Goal: Check status: Check status

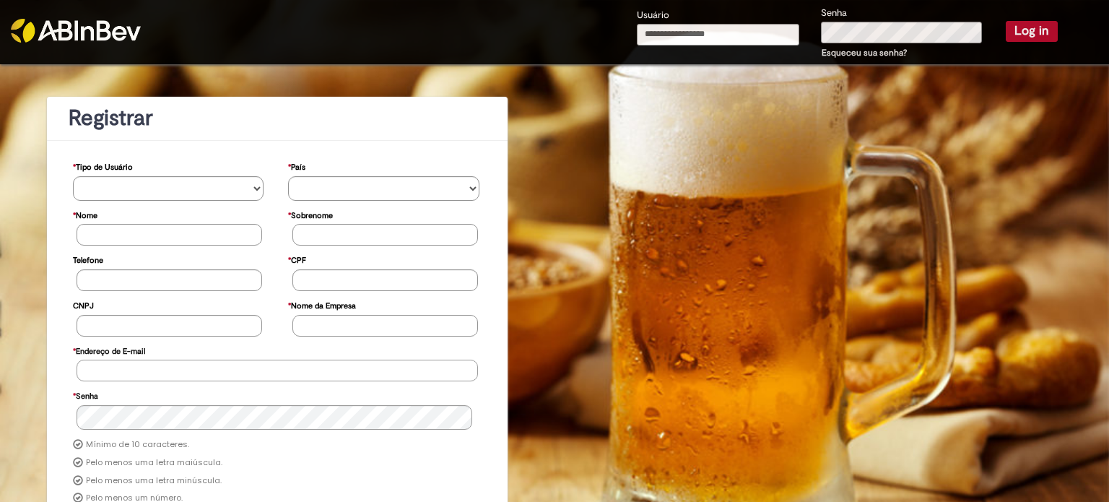
type input "**********"
click at [1029, 29] on button "Log in" at bounding box center [1031, 31] width 52 height 20
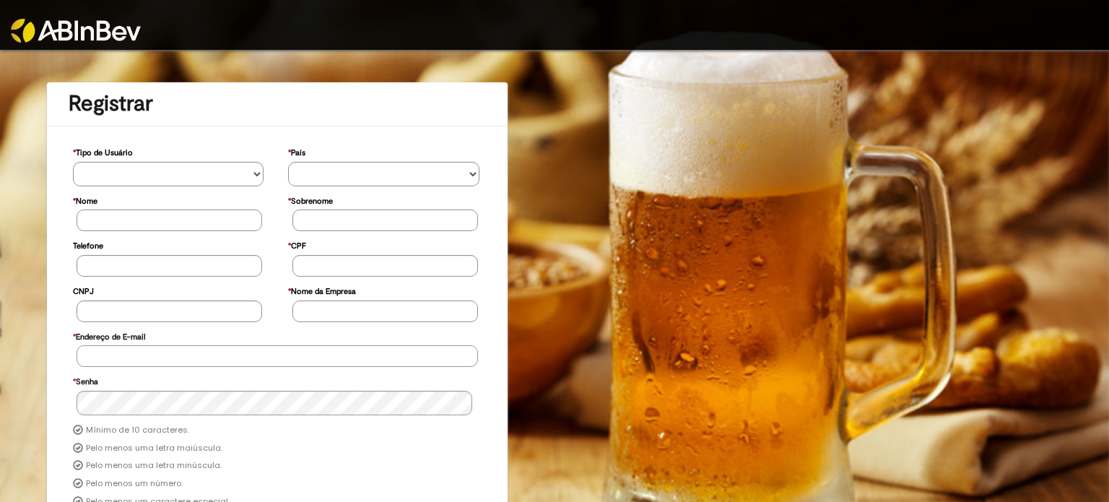
type input "**********"
click at [52, 26] on img at bounding box center [76, 31] width 130 height 24
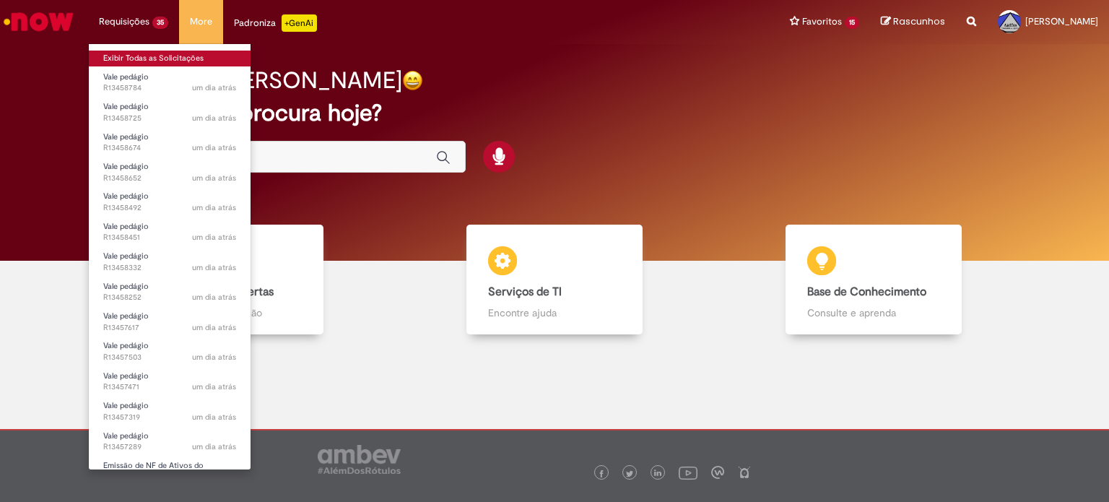
click at [145, 55] on link "Exibir Todas as Solicitações" at bounding box center [170, 59] width 162 height 16
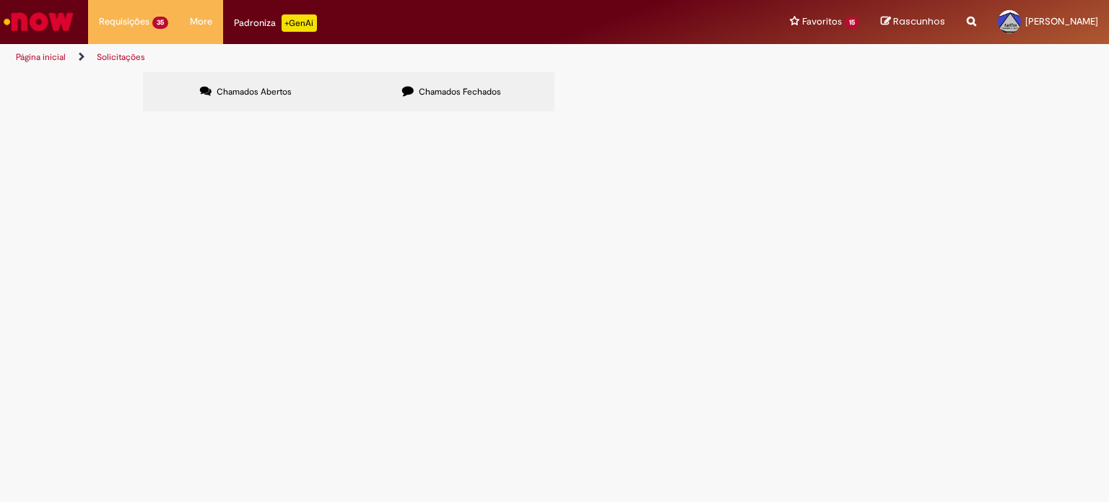
click at [494, 85] on label "Chamados Fechados" at bounding box center [452, 91] width 206 height 39
click at [0, 0] on input "Pesquisar" at bounding box center [0, 0] width 0 height 0
paste input "**********"
type input "**********"
click at [0, 0] on icon at bounding box center [0, 0] width 0 height 0
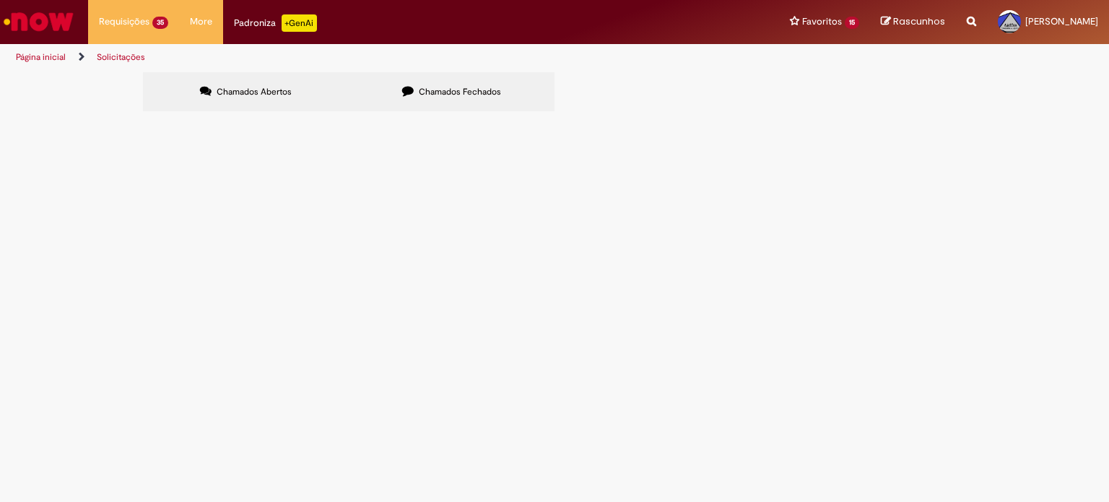
click at [0, 0] on icon at bounding box center [0, 0] width 0 height 0
click at [0, 0] on span "R12720377" at bounding box center [0, 0] width 0 height 0
click at [0, 0] on span "Emissão de NF de Ativos do [GEOGRAPHIC_DATA]" at bounding box center [0, 0] width 0 height 0
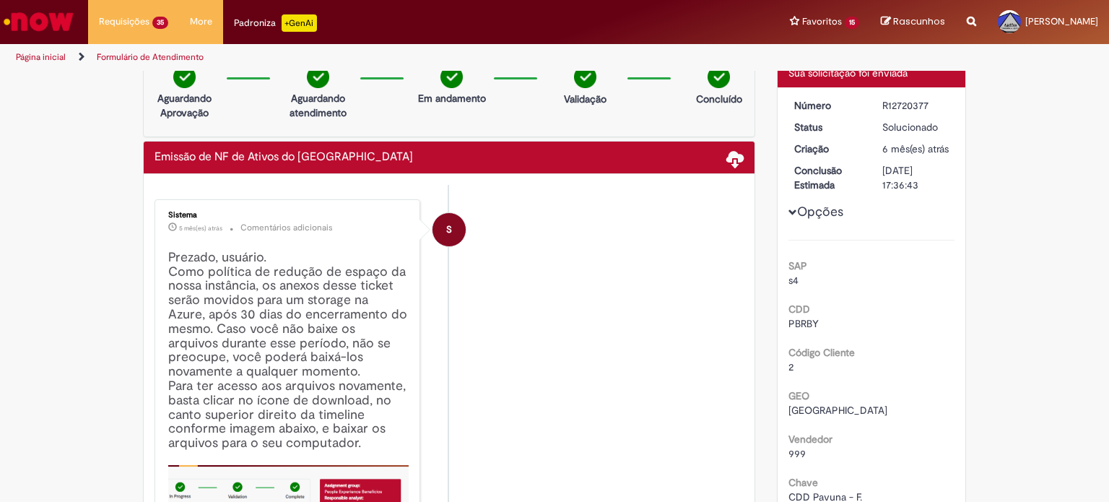
scroll to position [11, 0]
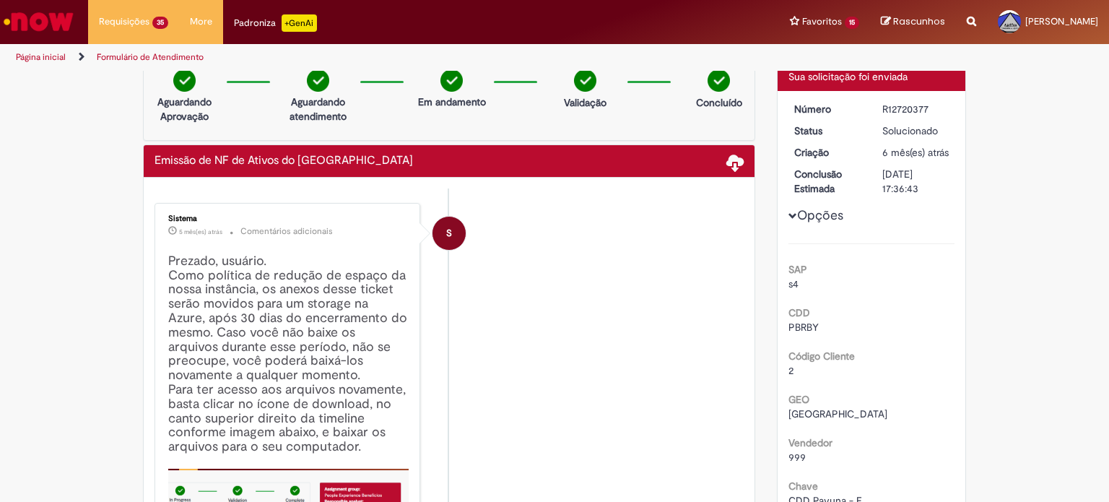
drag, startPoint x: 877, startPoint y: 186, endPoint x: 935, endPoint y: 184, distance: 57.8
click at [935, 184] on div "[DATE] 17:36:43" at bounding box center [915, 181] width 67 height 29
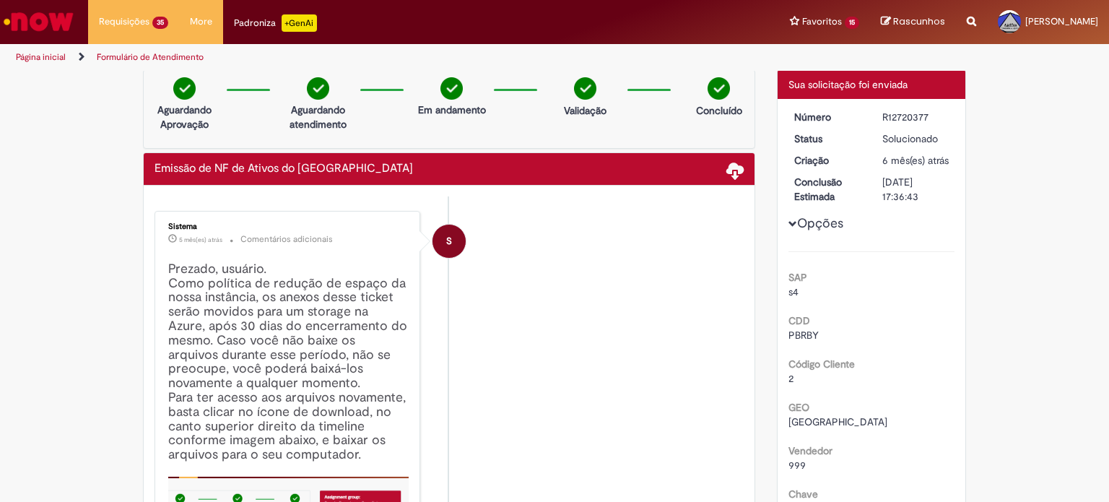
scroll to position [0, 0]
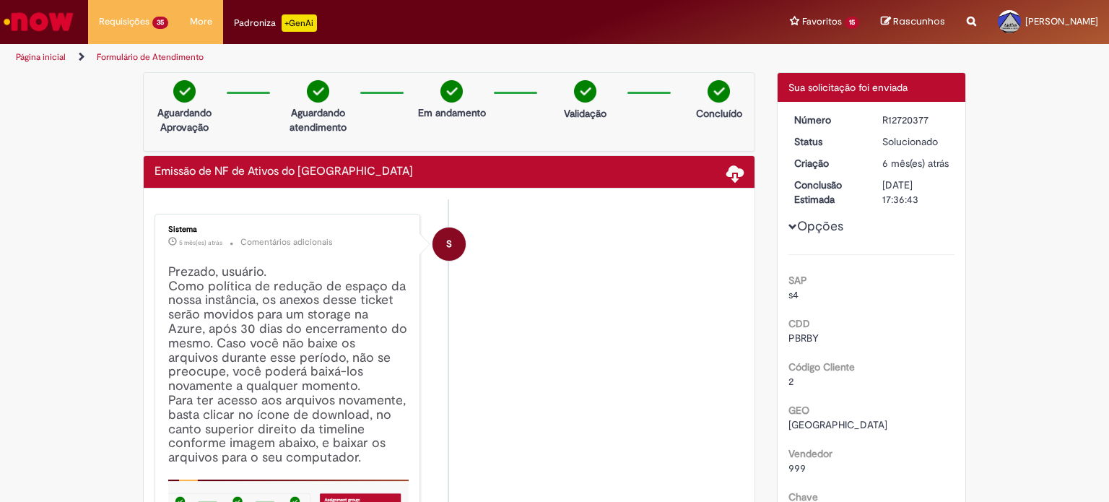
drag, startPoint x: 875, startPoint y: 196, endPoint x: 934, endPoint y: 200, distance: 59.3
click at [934, 200] on dd "[DATE] 17:36:43" at bounding box center [915, 192] width 89 height 29
click at [906, 193] on div "[DATE] 17:36:43" at bounding box center [915, 192] width 67 height 29
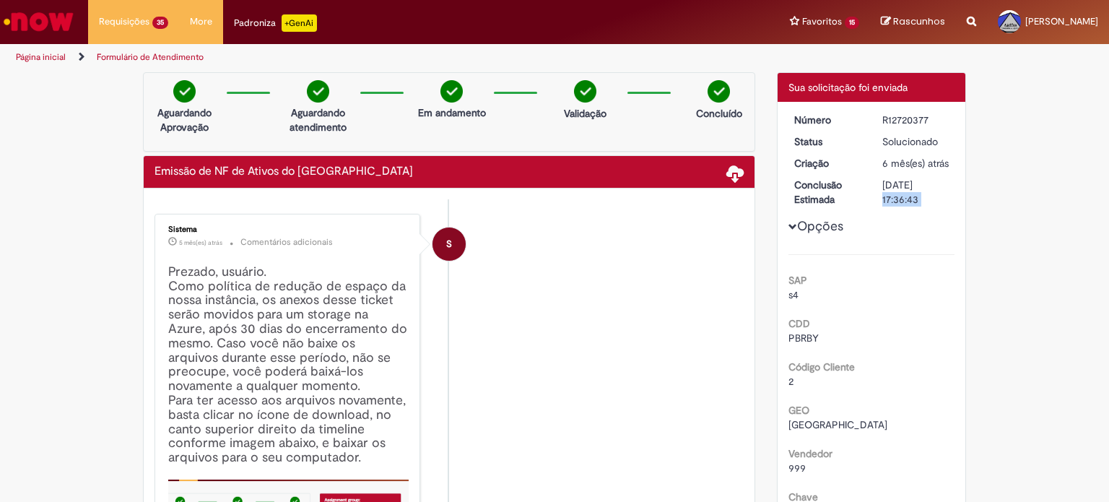
click at [904, 193] on div "[DATE] 17:36:43" at bounding box center [915, 192] width 67 height 29
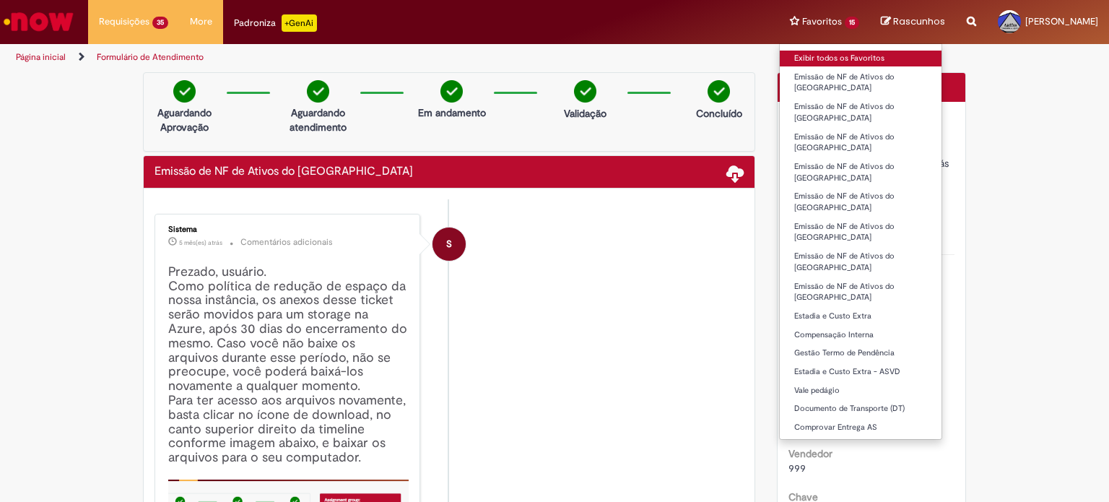
click at [817, 56] on link "Exibir todos os Favoritos" at bounding box center [860, 59] width 162 height 16
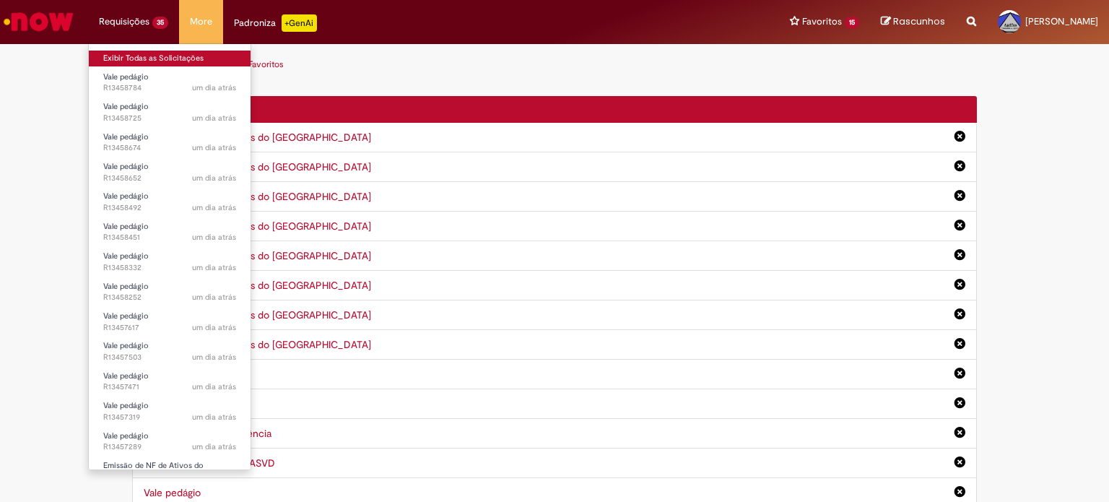
click at [142, 55] on link "Exibir Todas as Solicitações" at bounding box center [170, 59] width 162 height 16
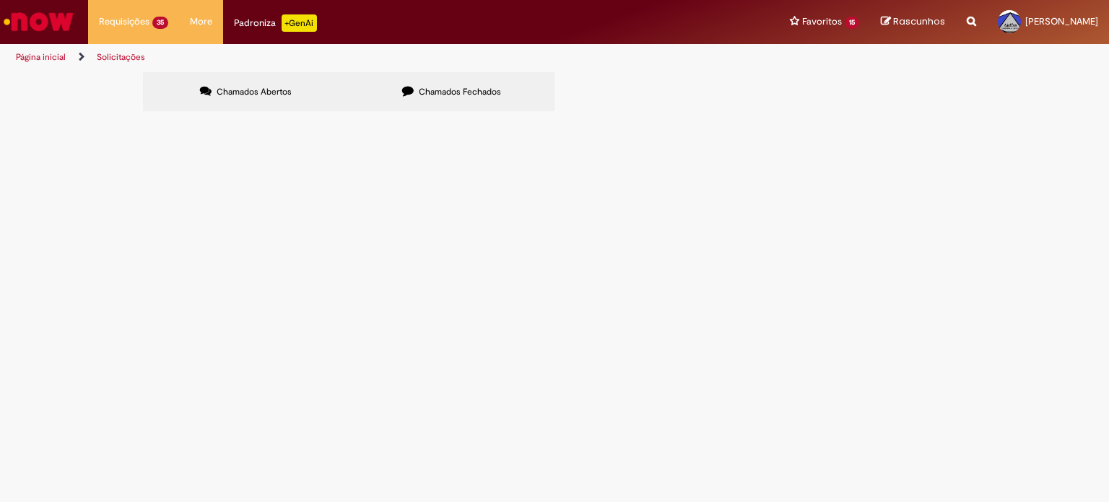
click at [358, 75] on label "Chamados Fechados" at bounding box center [452, 91] width 206 height 39
click at [0, 0] on input "Pesquisar" at bounding box center [0, 0] width 0 height 0
paste input "**********"
type input "**********"
click at [0, 0] on button at bounding box center [0, 0] width 0 height 0
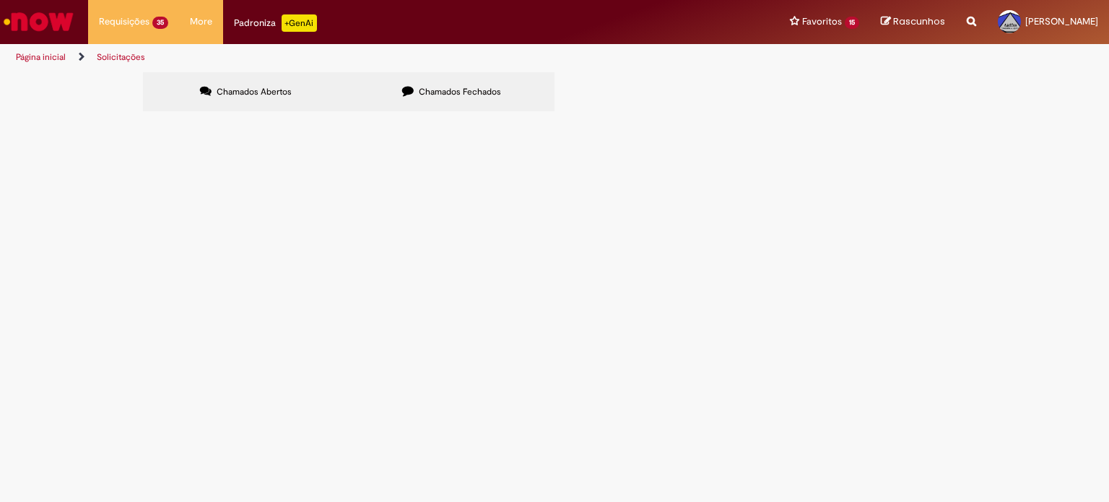
click at [0, 0] on button at bounding box center [0, 0] width 0 height 0
click at [0, 0] on link at bounding box center [0, 0] width 0 height 0
click at [0, 0] on icon at bounding box center [0, 0] width 0 height 0
click at [0, 0] on span "R12841732" at bounding box center [0, 0] width 0 height 0
